Goal: Book appointment/travel/reservation

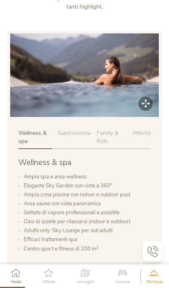
scroll to position [342, 0]
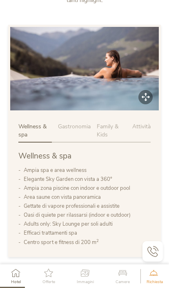
click at [68, 130] on span "Gastronomia" at bounding box center [74, 127] width 33 height 8
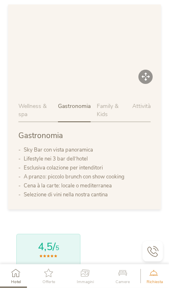
scroll to position [361, 0]
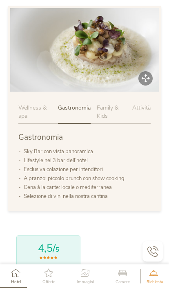
click at [141, 112] on span "Attività" at bounding box center [141, 108] width 18 height 8
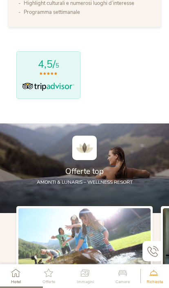
scroll to position [593, 0]
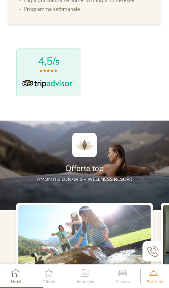
click at [79, 157] on img at bounding box center [84, 145] width 24 height 24
click at [92, 157] on img at bounding box center [84, 145] width 24 height 24
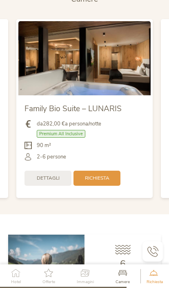
scroll to position [1735, 0]
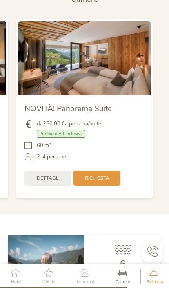
click at [106, 182] on span "Richiesta" at bounding box center [97, 178] width 24 height 7
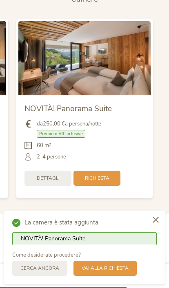
click at [97, 272] on span "Vai alla richiesta" at bounding box center [104, 268] width 47 height 7
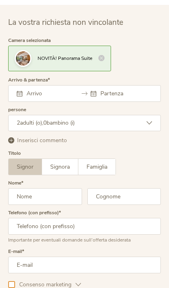
scroll to position [2219, 0]
click at [31, 97] on input "text" at bounding box center [44, 93] width 41 height 8
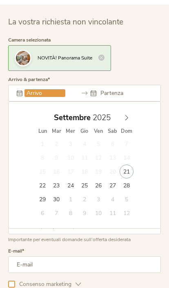
click at [126, 121] on icon at bounding box center [126, 118] width 6 height 6
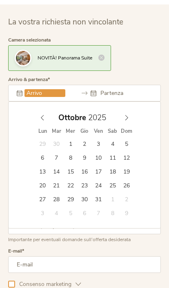
click at [132, 121] on span at bounding box center [126, 115] width 14 height 11
click at [130, 121] on span at bounding box center [126, 115] width 14 height 11
type input "[DATE]"
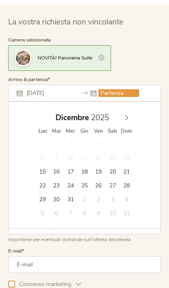
type input "[DATE]"
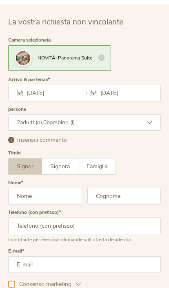
scroll to position [2161, 0]
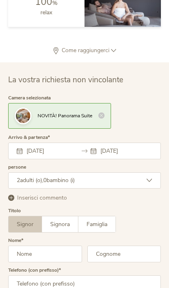
click at [19, 228] on span "Signor" at bounding box center [25, 224] width 17 height 8
click at [26, 262] on input "text" at bounding box center [45, 254] width 74 height 17
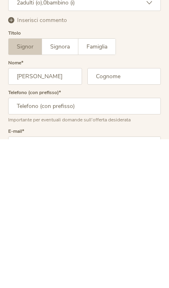
type input "[PERSON_NAME]"
click at [121, 217] on input "text" at bounding box center [124, 225] width 74 height 17
type input "Binetti"
click at [30, 247] on input "text" at bounding box center [84, 255] width 152 height 17
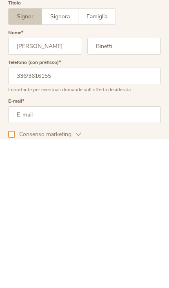
type input "336/3616155"
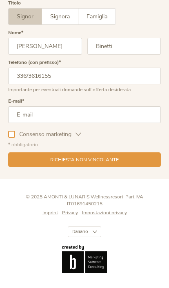
click at [15, 139] on span "Consenso marketing" at bounding box center [45, 134] width 60 height 8
click at [32, 123] on input "email" at bounding box center [84, 114] width 152 height 17
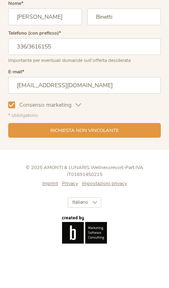
type input "[EMAIL_ADDRESS][DOMAIN_NAME]"
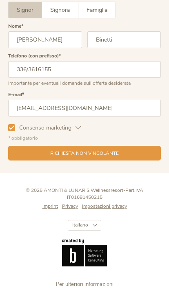
scroll to position [2380, 0]
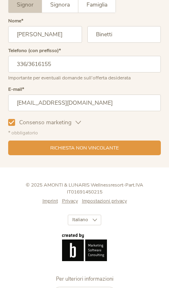
click at [115, 152] on span "Richiesta non vincolante" at bounding box center [84, 148] width 68 height 7
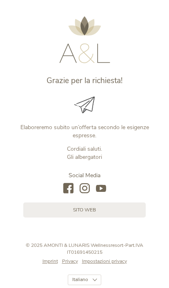
click at [49, 208] on link "sito web" at bounding box center [84, 209] width 122 height 15
